Goal: Transaction & Acquisition: Subscribe to service/newsletter

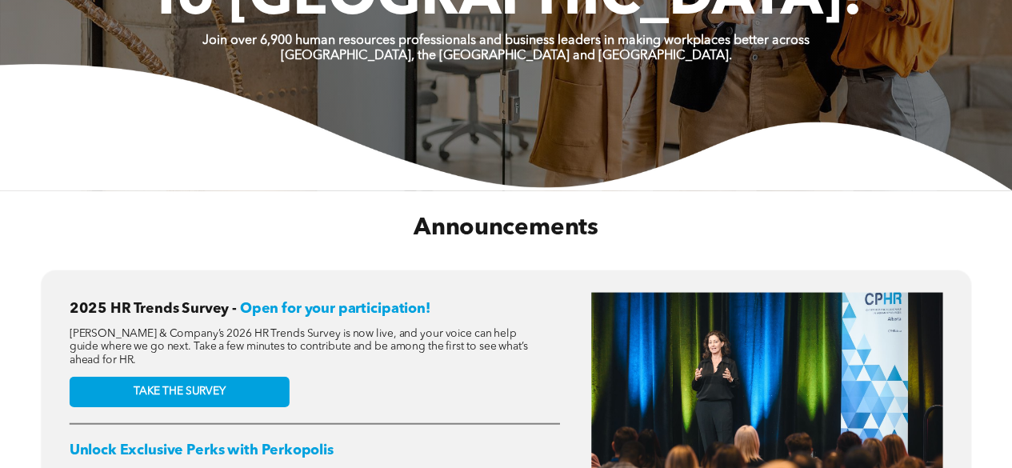
scroll to position [693, 0]
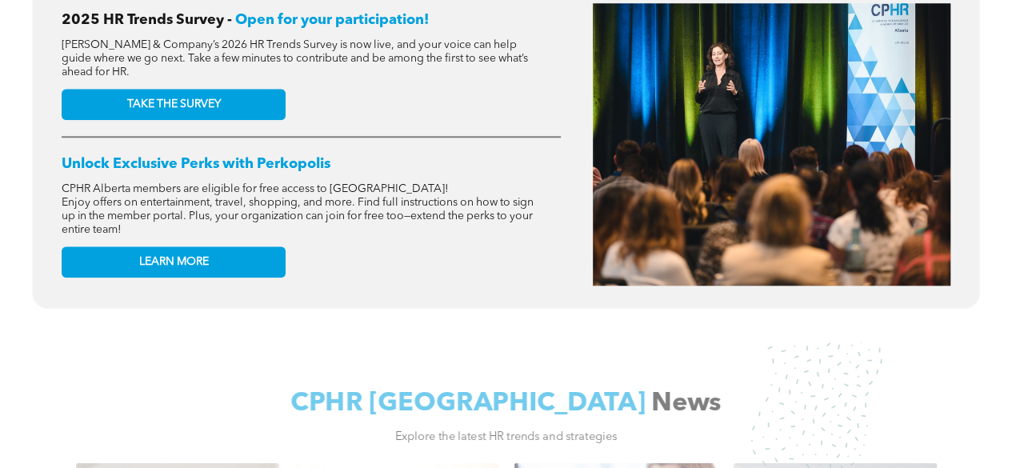
click at [577, 243] on div "2025 HR Trends Survey - Open for your participation! McLean & Company’s 2026 HR…" at bounding box center [506, 144] width 888 height 282
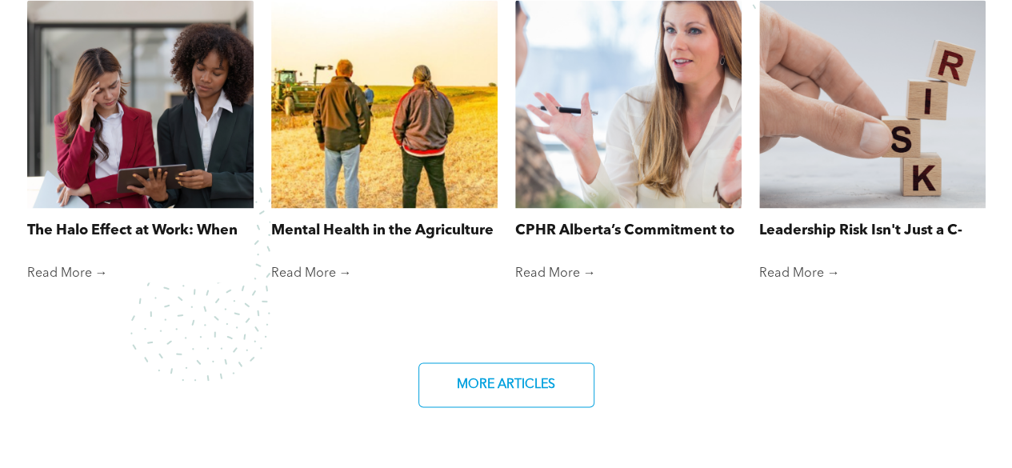
scroll to position [1139, 0]
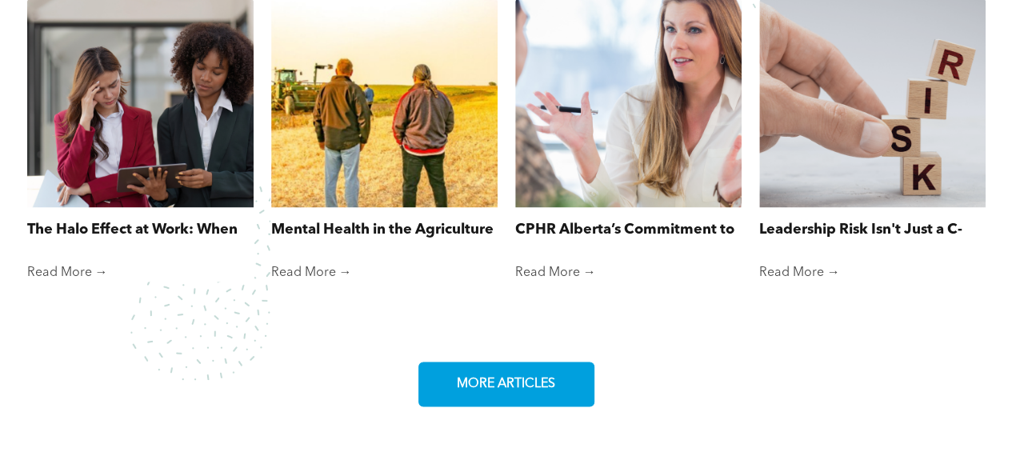
click at [482, 388] on span "MORE ARTICLES" at bounding box center [506, 383] width 110 height 31
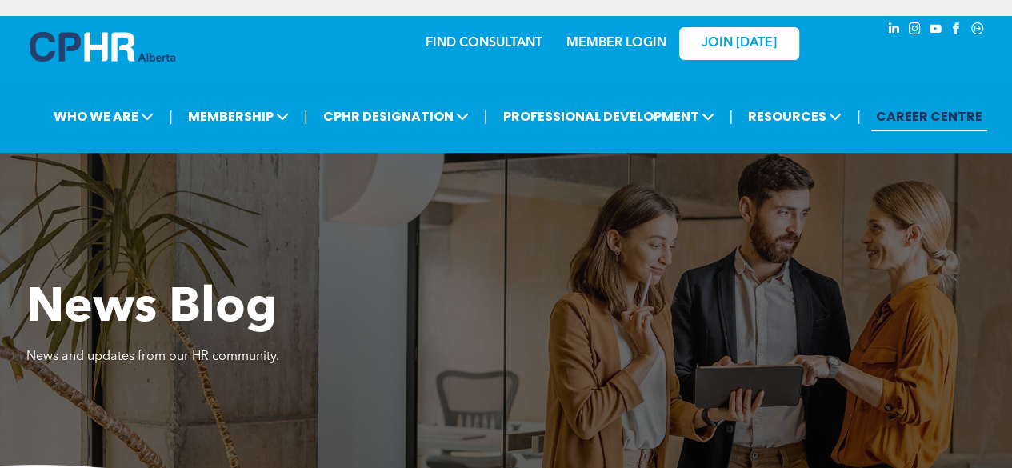
click at [916, 123] on link "CAREER CENTRE" at bounding box center [929, 117] width 116 height 30
click at [881, 126] on link "CAREER CENTRE" at bounding box center [929, 117] width 116 height 30
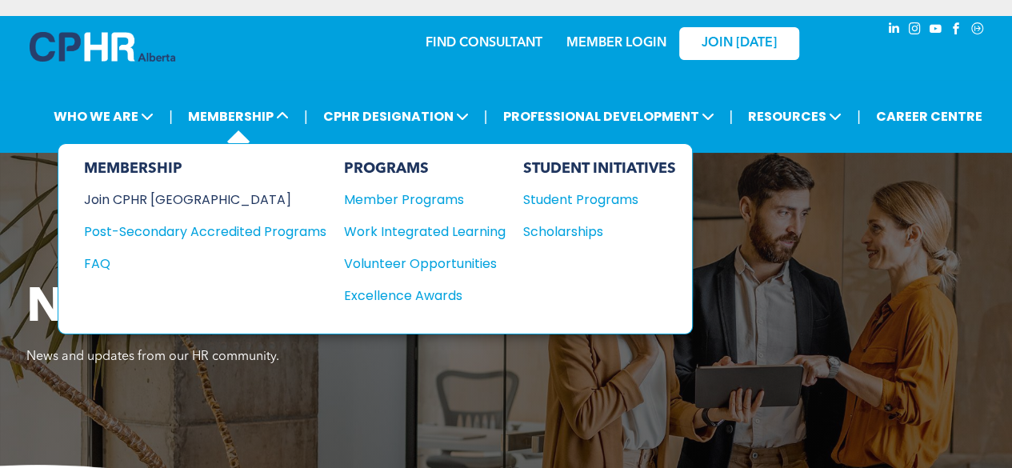
click at [155, 190] on div "Join CPHR [GEOGRAPHIC_DATA]" at bounding box center [193, 200] width 218 height 20
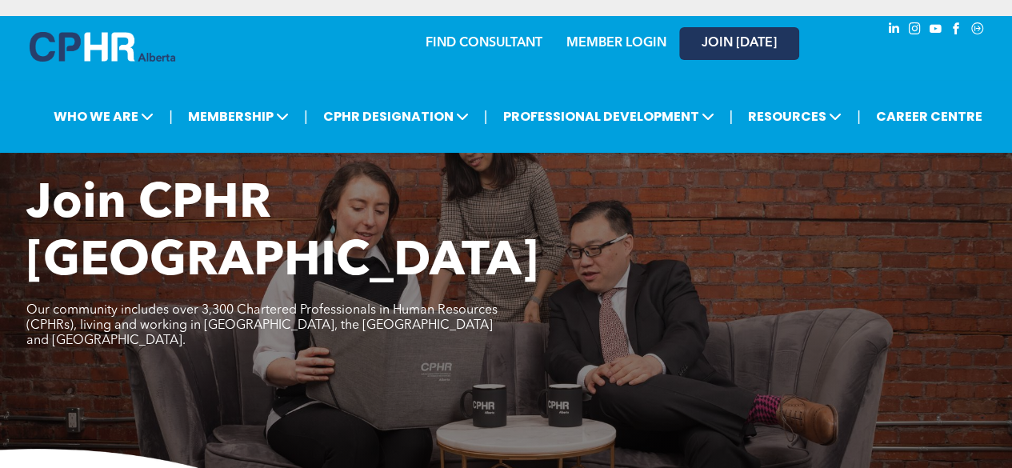
click at [766, 41] on span "JOIN [DATE]" at bounding box center [738, 43] width 75 height 15
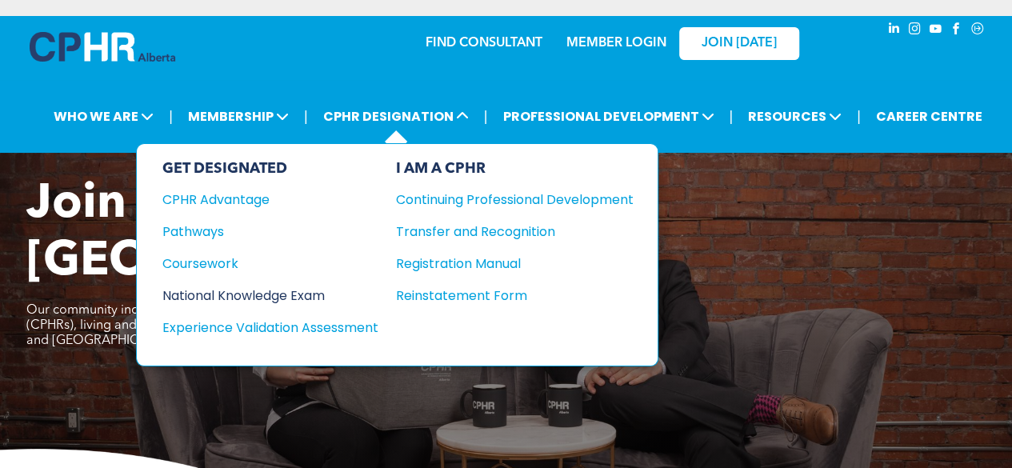
click at [296, 293] on div "National Knowledge Exam" at bounding box center [259, 295] width 194 height 20
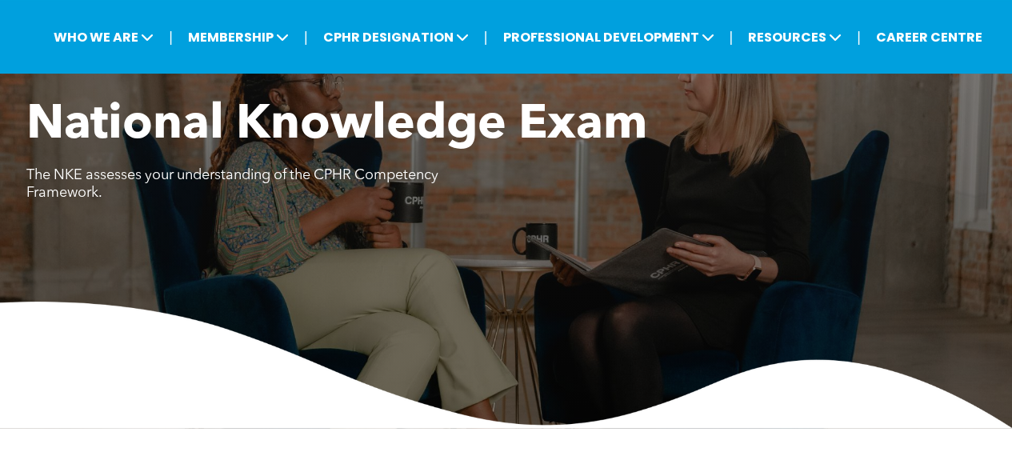
scroll to position [6, 0]
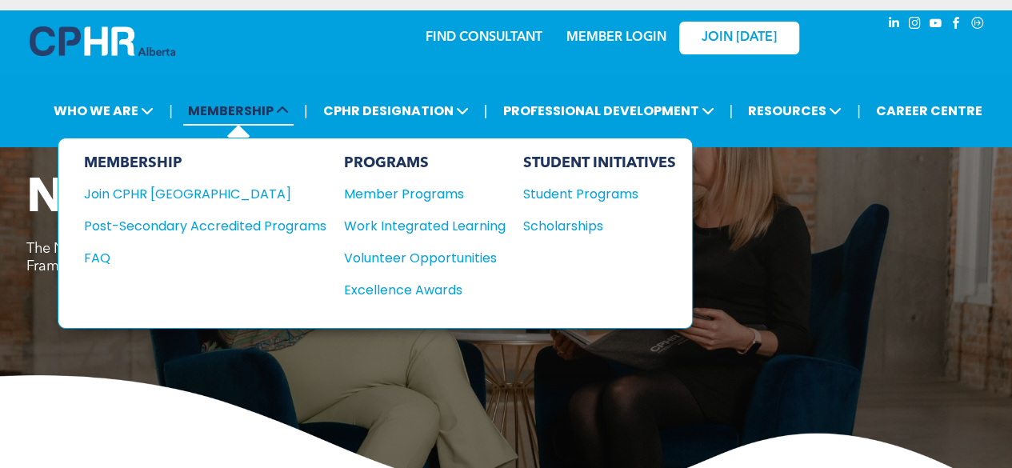
click at [256, 103] on span "MEMBERSHIP" at bounding box center [238, 111] width 110 height 30
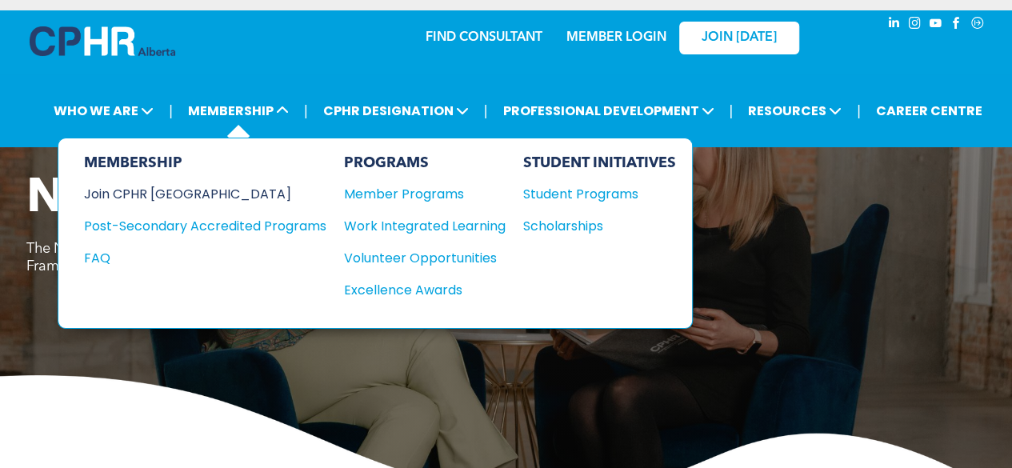
click at [127, 194] on div "Join CPHR [GEOGRAPHIC_DATA]" at bounding box center [193, 194] width 218 height 20
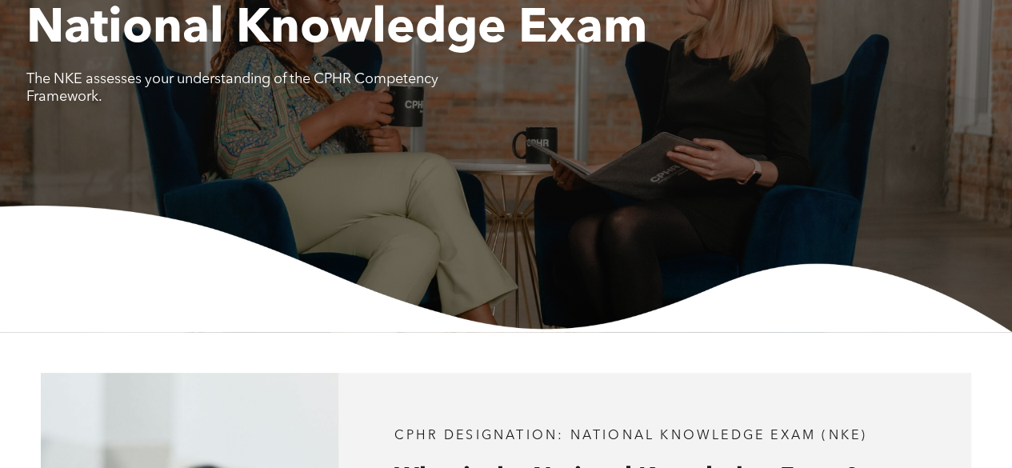
scroll to position [176, 0]
